Goal: Find contact information: Find contact information

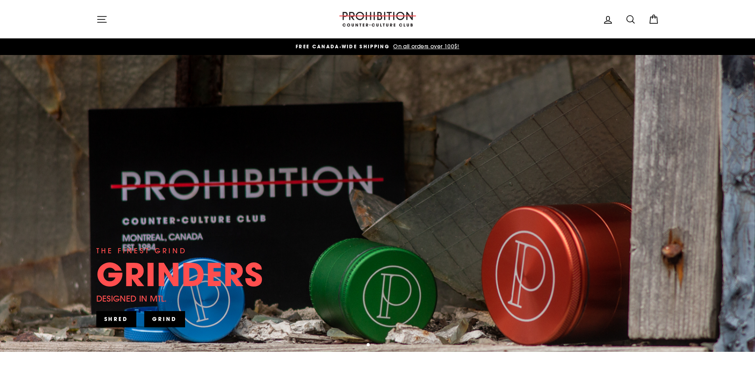
click at [103, 11] on button "Site navigation" at bounding box center [102, 19] width 21 height 17
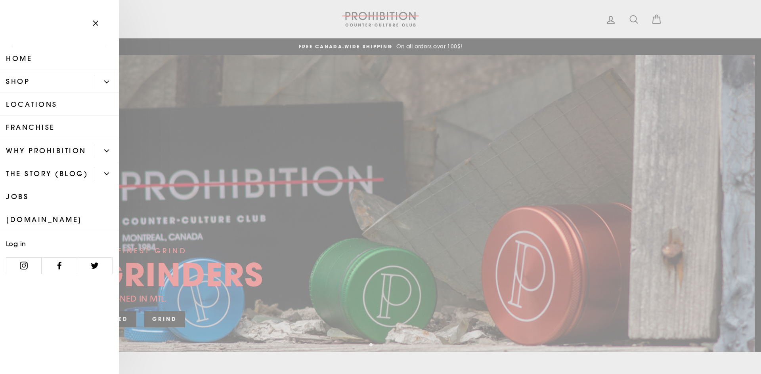
click at [56, 95] on link "Locations" at bounding box center [59, 104] width 119 height 23
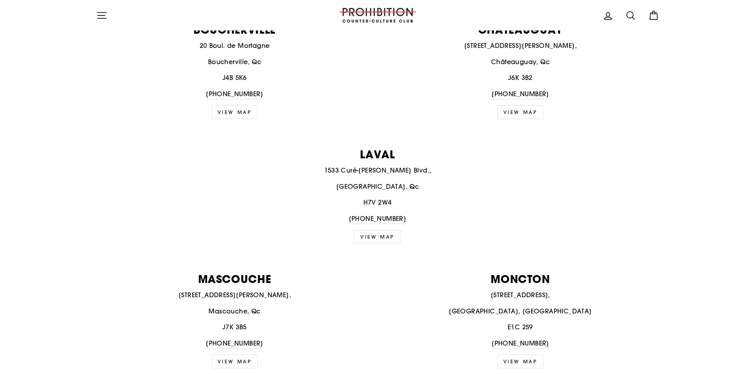
scroll to position [555, 0]
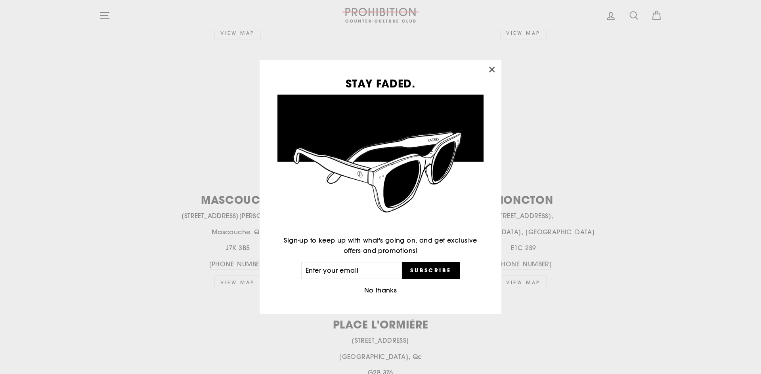
click at [395, 292] on button "No thanks" at bounding box center [381, 290] width 38 height 11
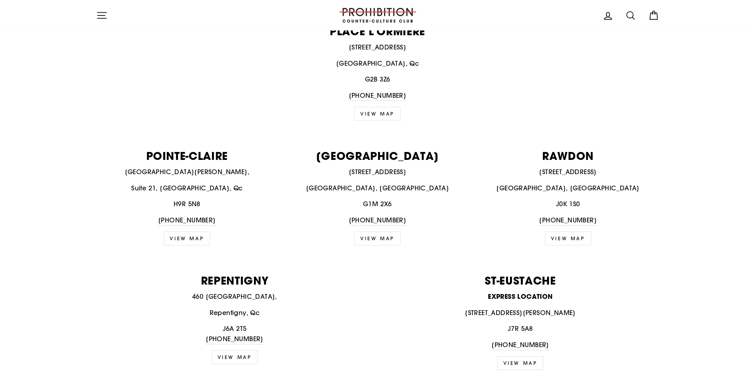
scroll to position [872, 0]
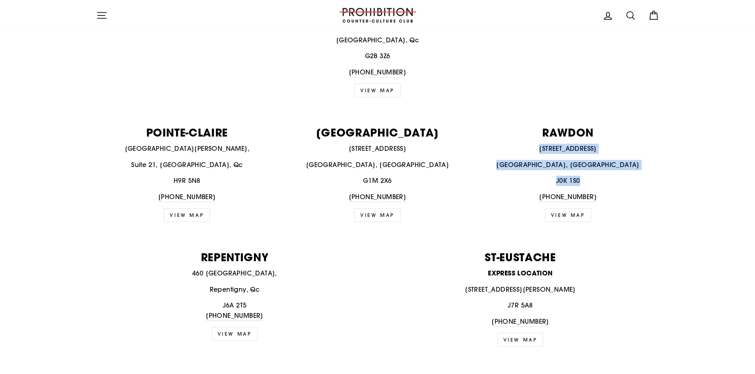
drag, startPoint x: 542, startPoint y: 148, endPoint x: 597, endPoint y: 179, distance: 62.8
click at [597, 179] on div "3163 1st Avenue Rawdon, Quebec J0K 1S0 450-834-8355" at bounding box center [568, 173] width 182 height 59
copy div "3163 1st Avenue Rawdon, Quebec J0K 1S0"
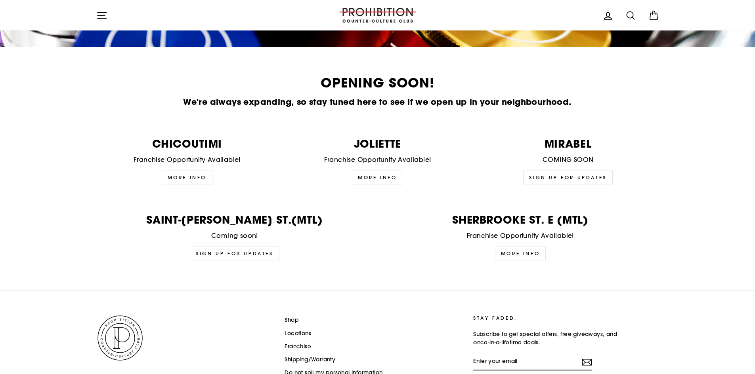
scroll to position [1911, 0]
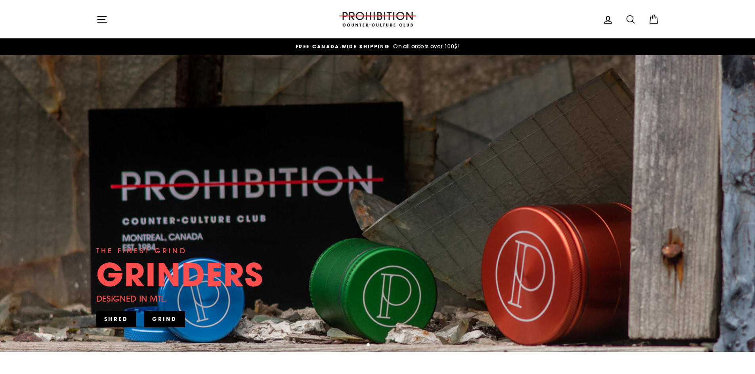
click at [105, 25] on icon "button" at bounding box center [101, 19] width 11 height 11
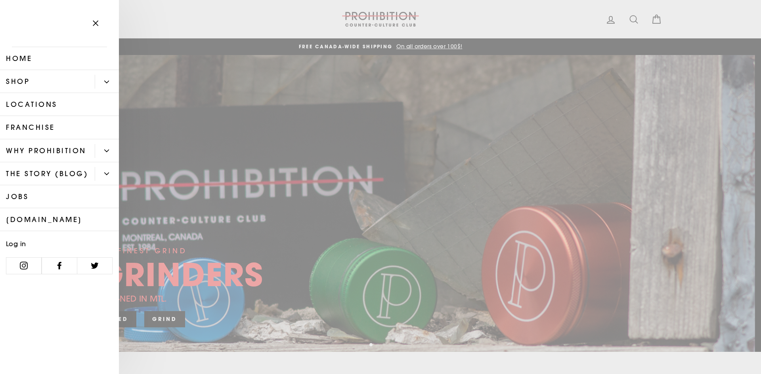
click at [104, 78] on button "Primary" at bounding box center [107, 82] width 24 height 14
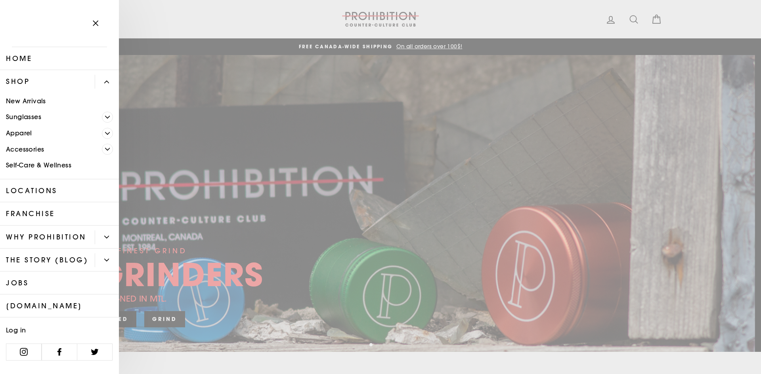
click at [104, 78] on button "Primary" at bounding box center [107, 82] width 24 height 14
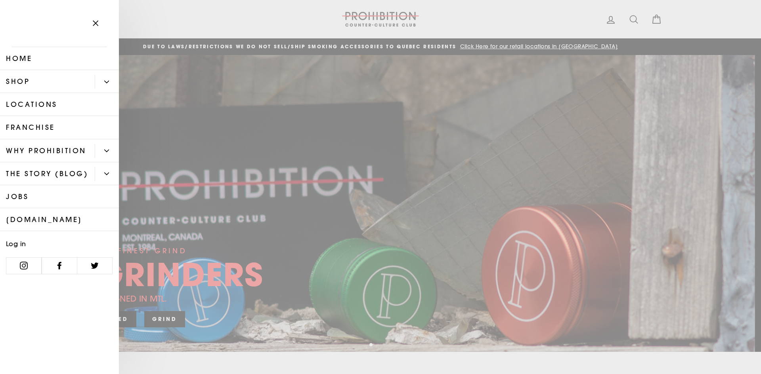
click at [44, 82] on link "Shop" at bounding box center [47, 81] width 95 height 23
